Goal: Information Seeking & Learning: Learn about a topic

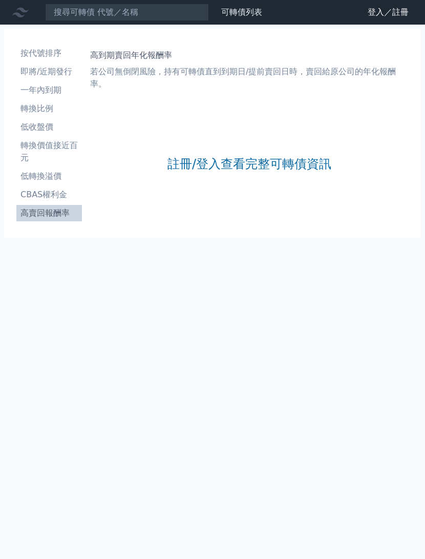
click at [256, 156] on link "註冊/登入查看完整可轉債資訊" at bounding box center [249, 164] width 164 height 16
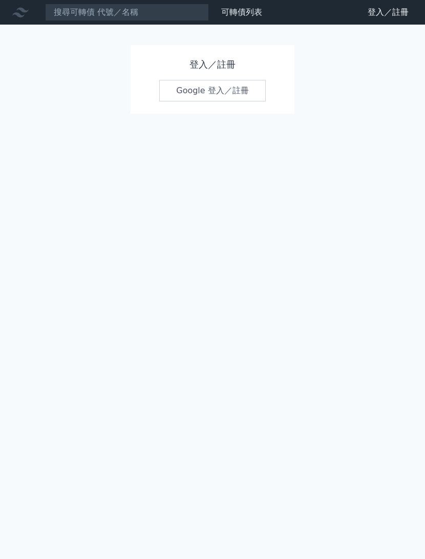
click at [224, 88] on link "Google 登入／註冊" at bounding box center [212, 91] width 107 height 22
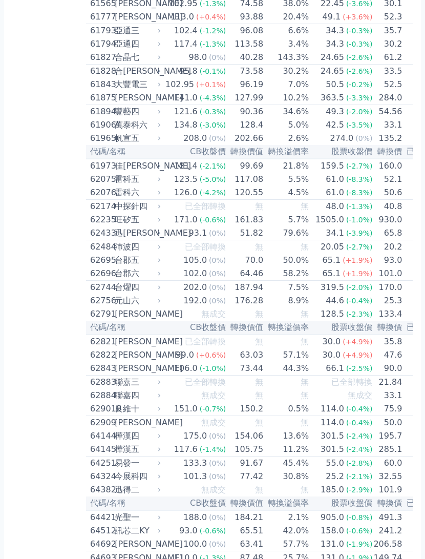
scroll to position [3806, 0]
click at [134, 78] on div "合[PERSON_NAME]" at bounding box center [137, 72] width 44 height 12
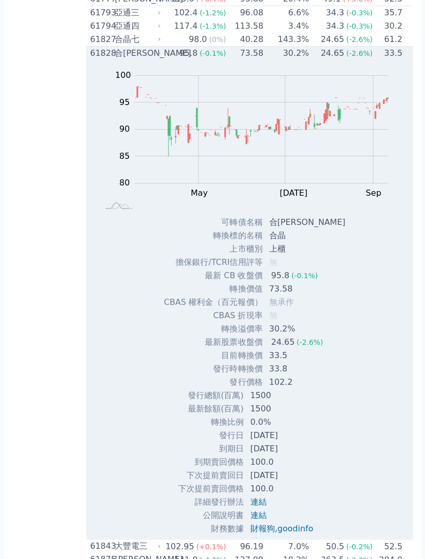
scroll to position [3823, 0]
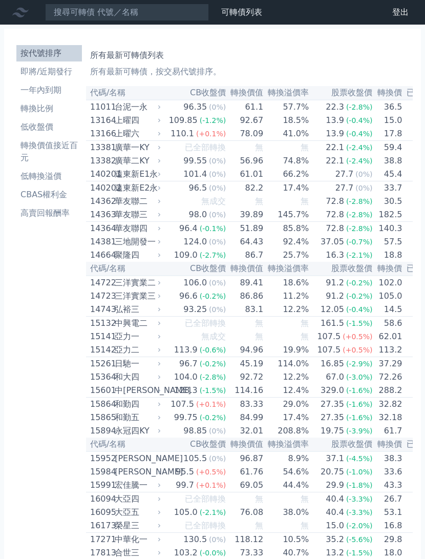
click at [59, 214] on li "高賣回報酬率" at bounding box center [49, 213] width 66 height 12
